Goal: Information Seeking & Learning: Learn about a topic

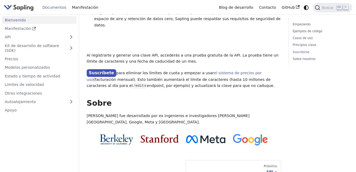
scroll to position [474, 0]
